Goal: Task Accomplishment & Management: Manage account settings

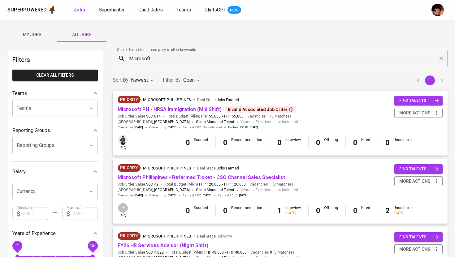
scroll to position [193, 0]
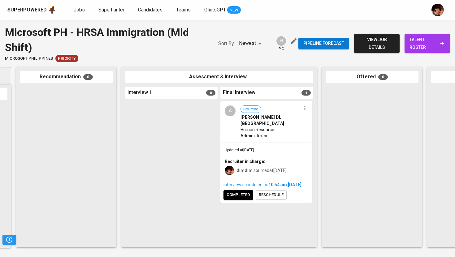
scroll to position [0, 120]
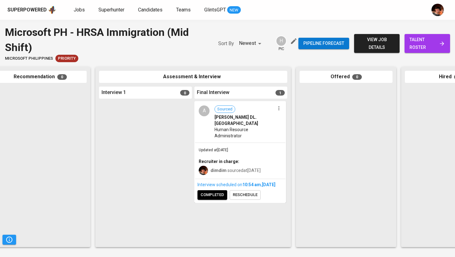
drag, startPoint x: 228, startPoint y: 126, endPoint x: 232, endPoint y: 126, distance: 4.0
click at [214, 195] on span "completed" at bounding box center [212, 194] width 24 height 7
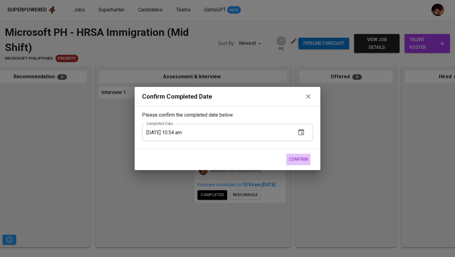
click at [294, 157] on span "Confirm" at bounding box center [298, 160] width 19 height 8
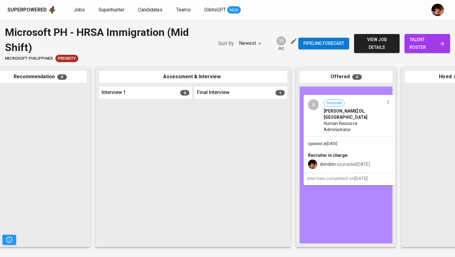
drag, startPoint x: 208, startPoint y: 115, endPoint x: 324, endPoint y: 108, distance: 116.5
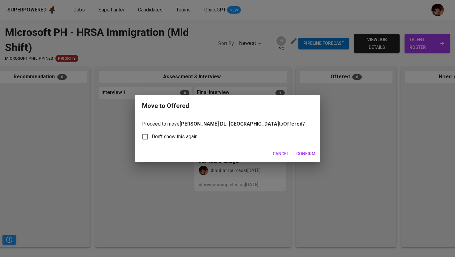
click at [306, 151] on span "Confirm" at bounding box center [305, 154] width 19 height 8
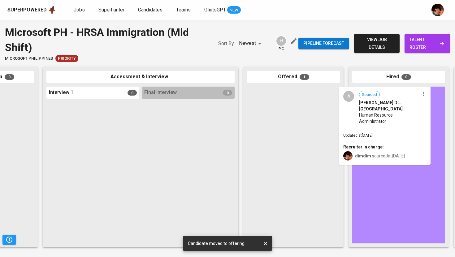
drag, startPoint x: 327, startPoint y: 114, endPoint x: 393, endPoint y: 114, distance: 65.2
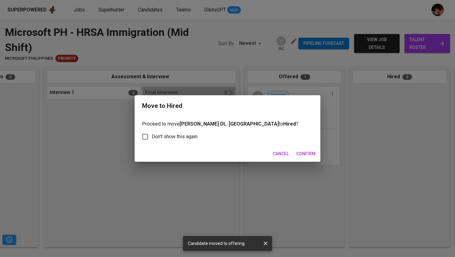
click at [304, 152] on span "Confirm" at bounding box center [305, 154] width 19 height 8
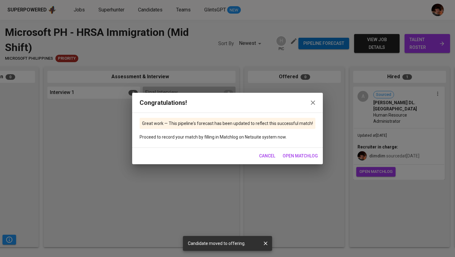
click at [288, 158] on span "open matchlog" at bounding box center [299, 156] width 35 height 8
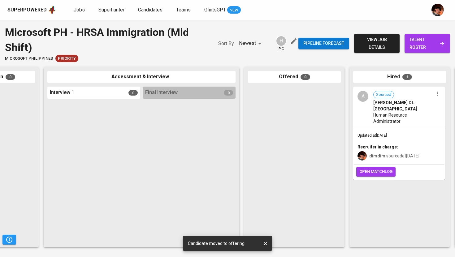
click at [382, 168] on span "open matchlog" at bounding box center [375, 171] width 33 height 7
